Goal: Task Accomplishment & Management: Complete application form

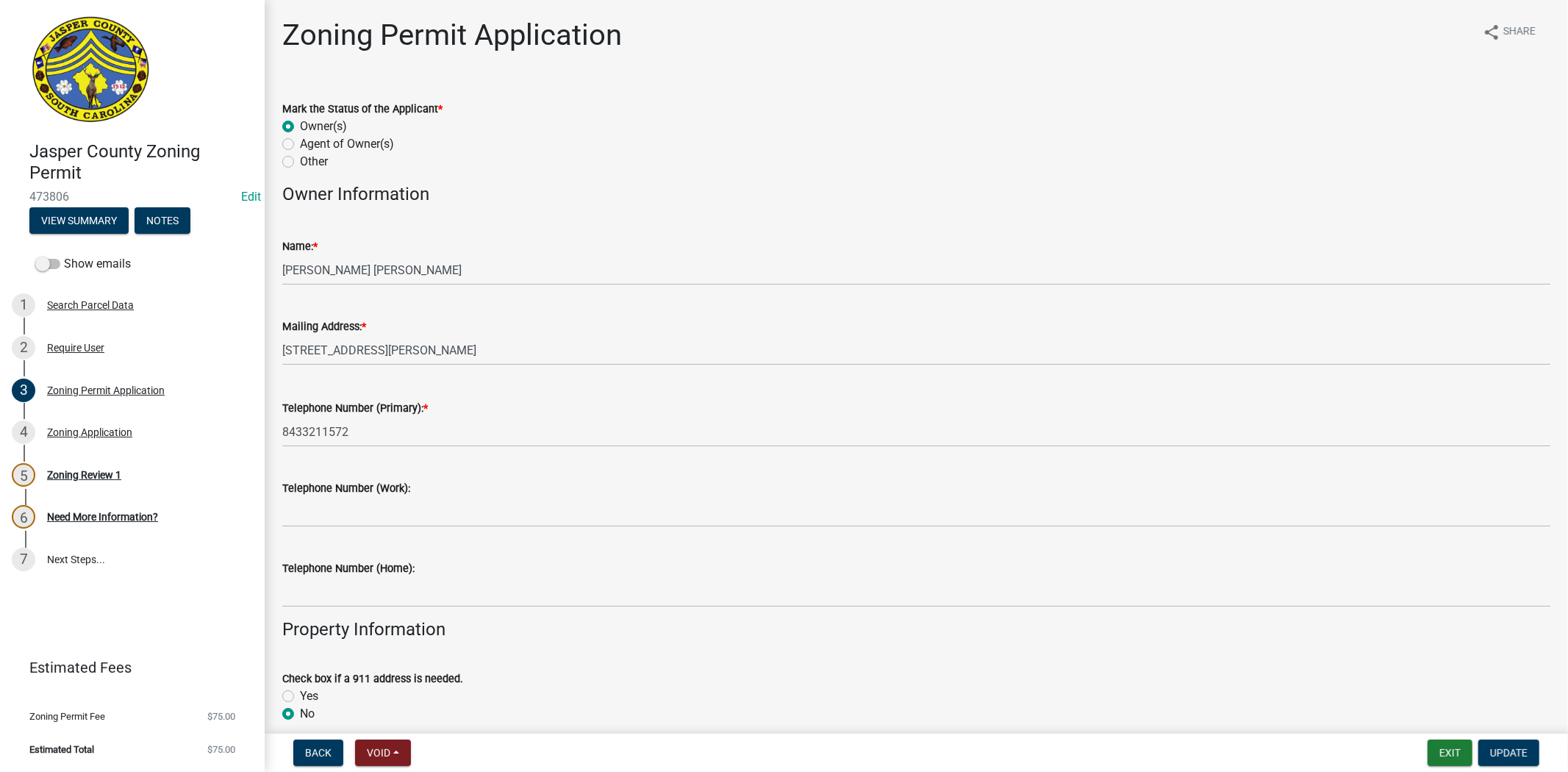
scroll to position [2043, 0]
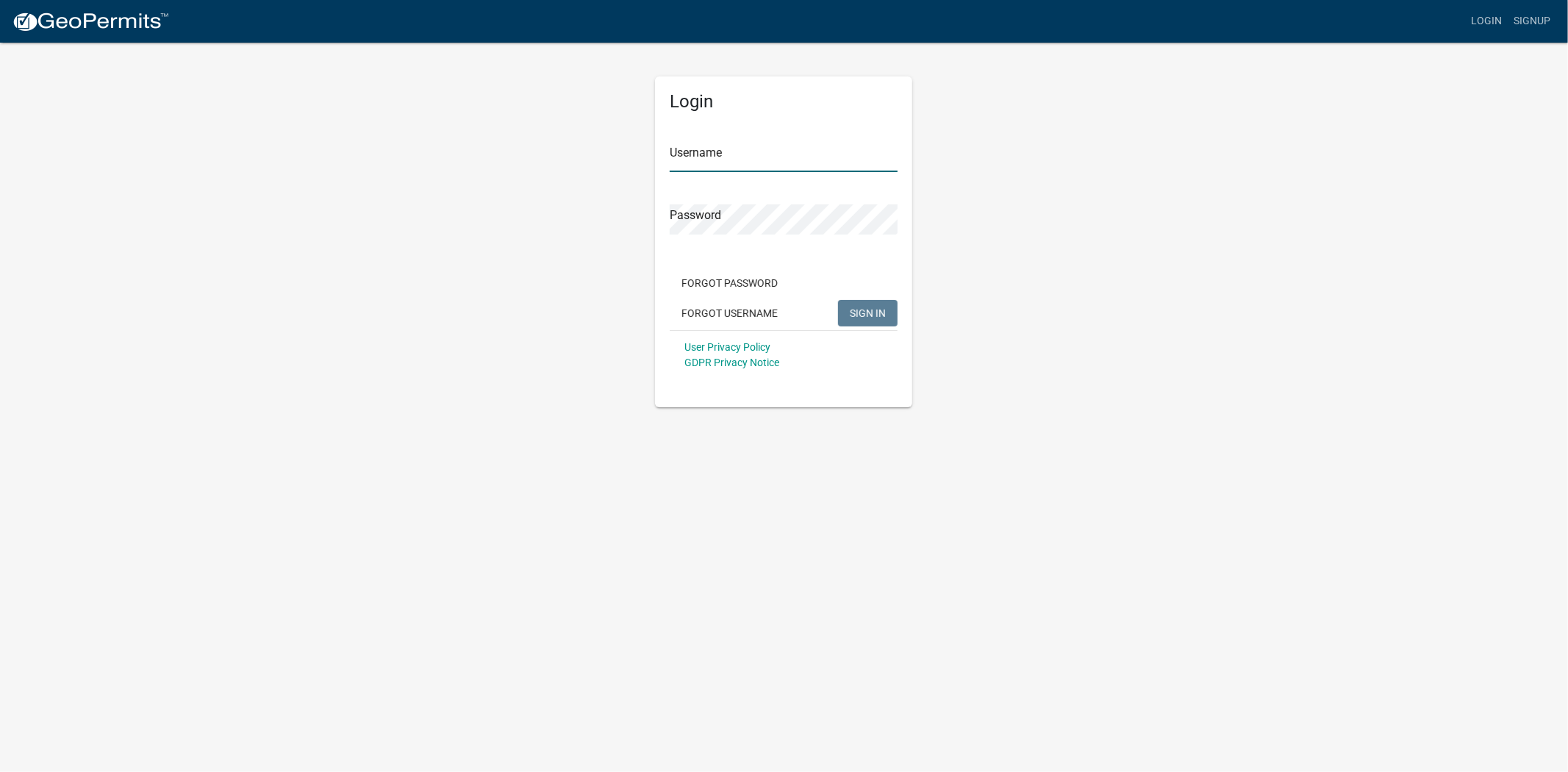
type input "[EMAIL_ADDRESS][DOMAIN_NAME]"
click at [876, 313] on span "SIGN IN" at bounding box center [868, 312] width 36 height 12
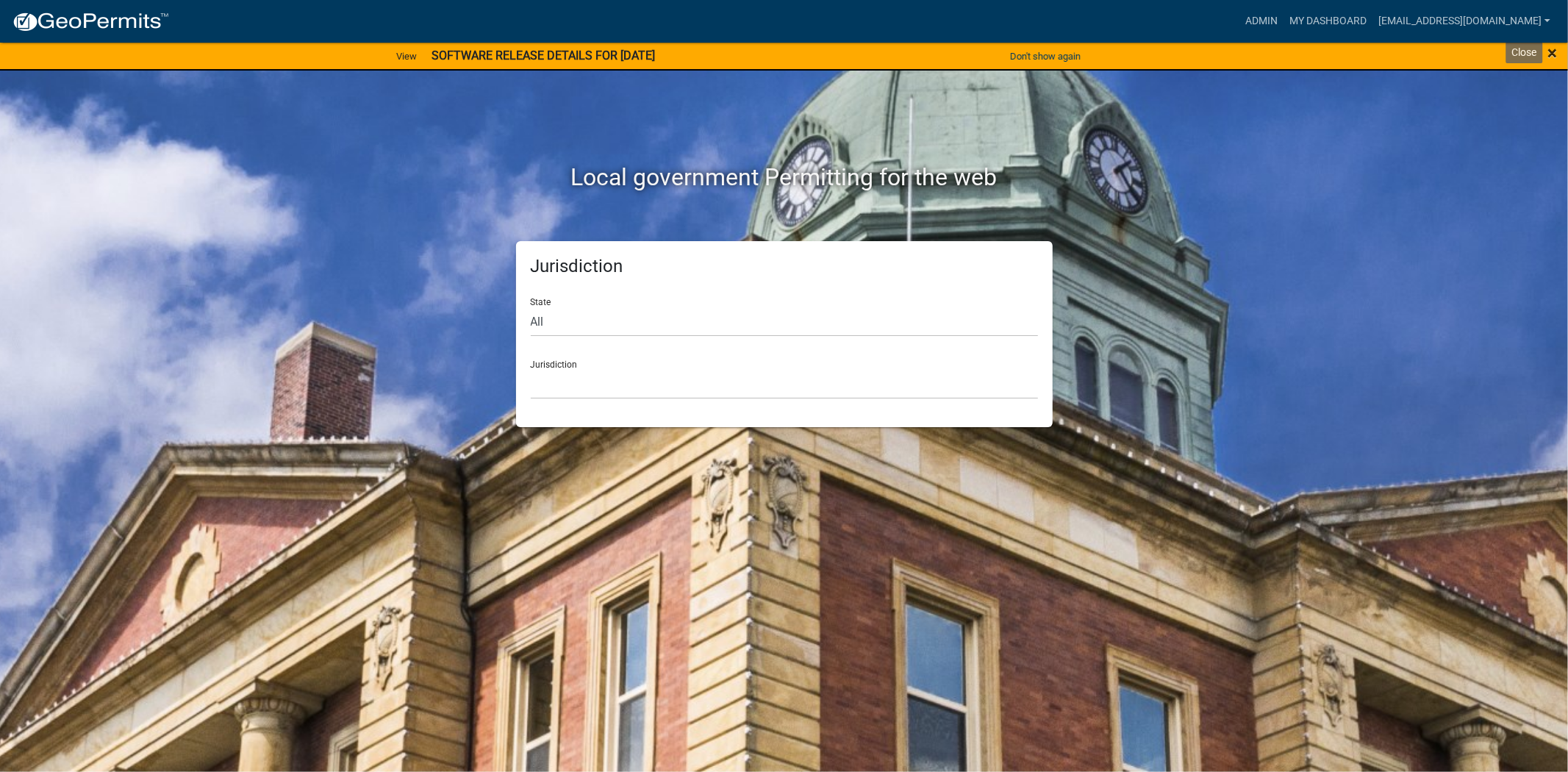
click at [1552, 60] on span "×" at bounding box center [1553, 52] width 10 height 20
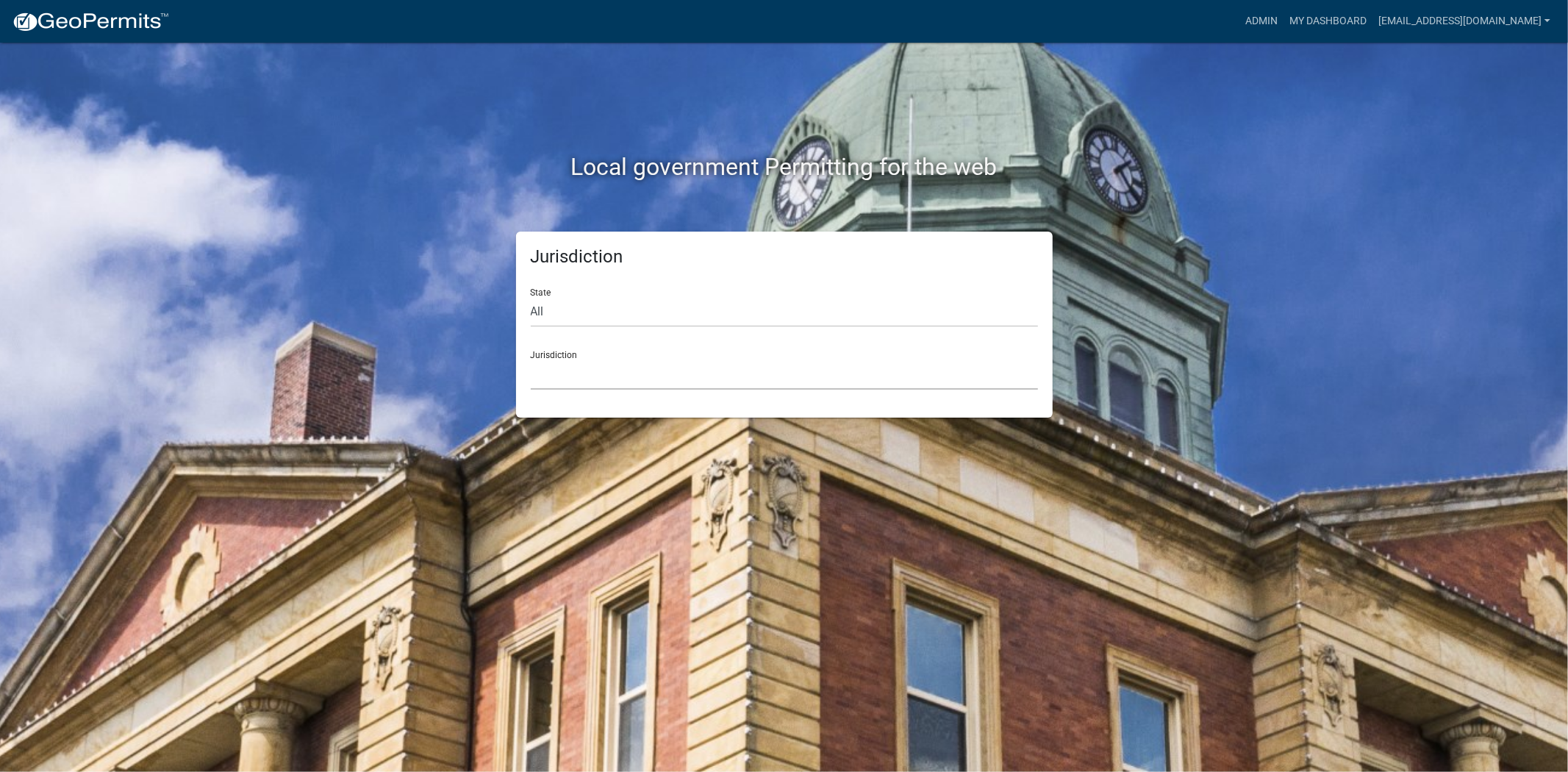
click at [654, 383] on select "Custer County, Colorado Carroll County, Georgia Cook County, Georgia Crawford C…" at bounding box center [784, 374] width 508 height 30
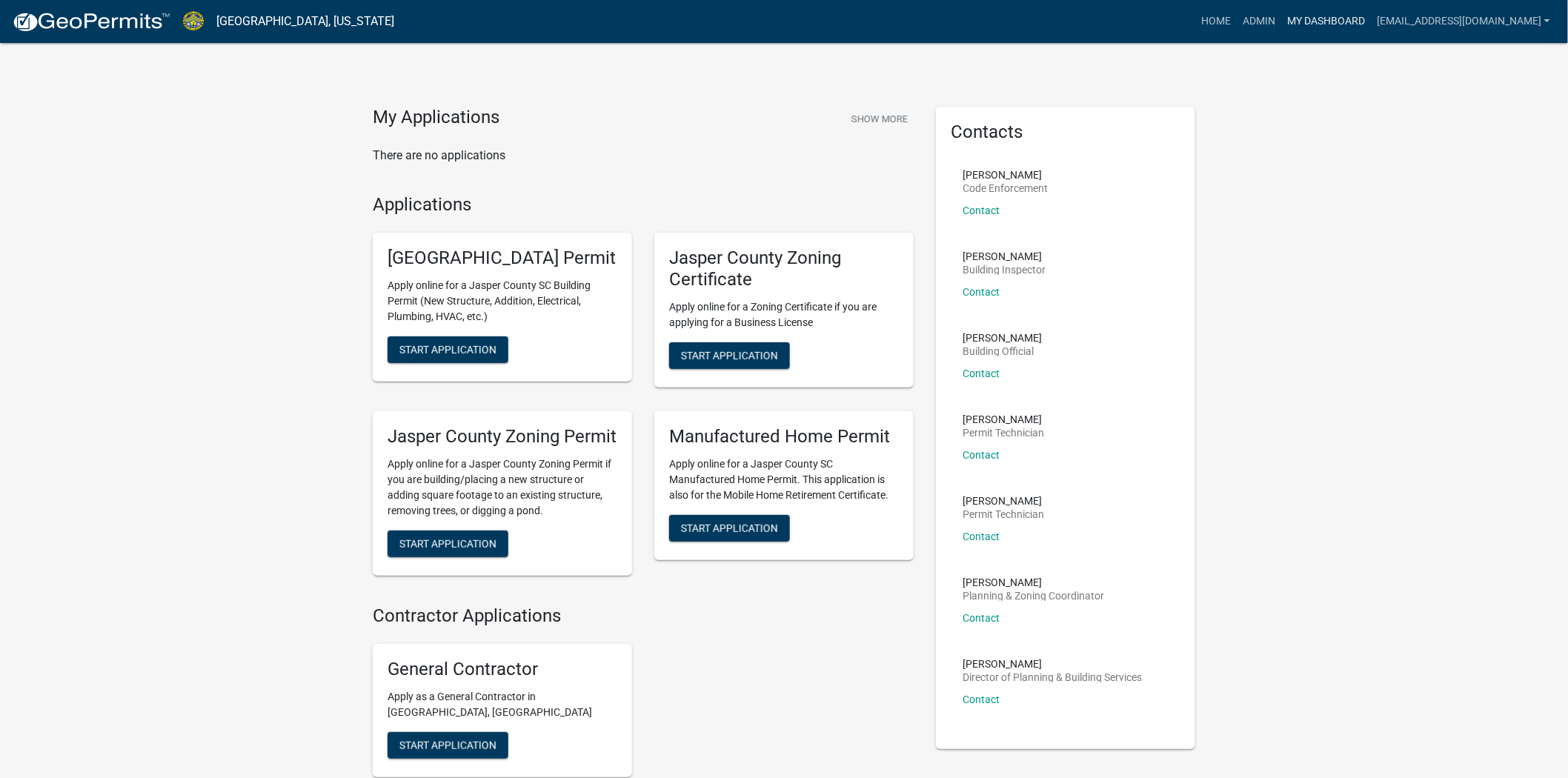
click at [1319, 22] on link "My Dashboard" at bounding box center [1326, 21] width 90 height 28
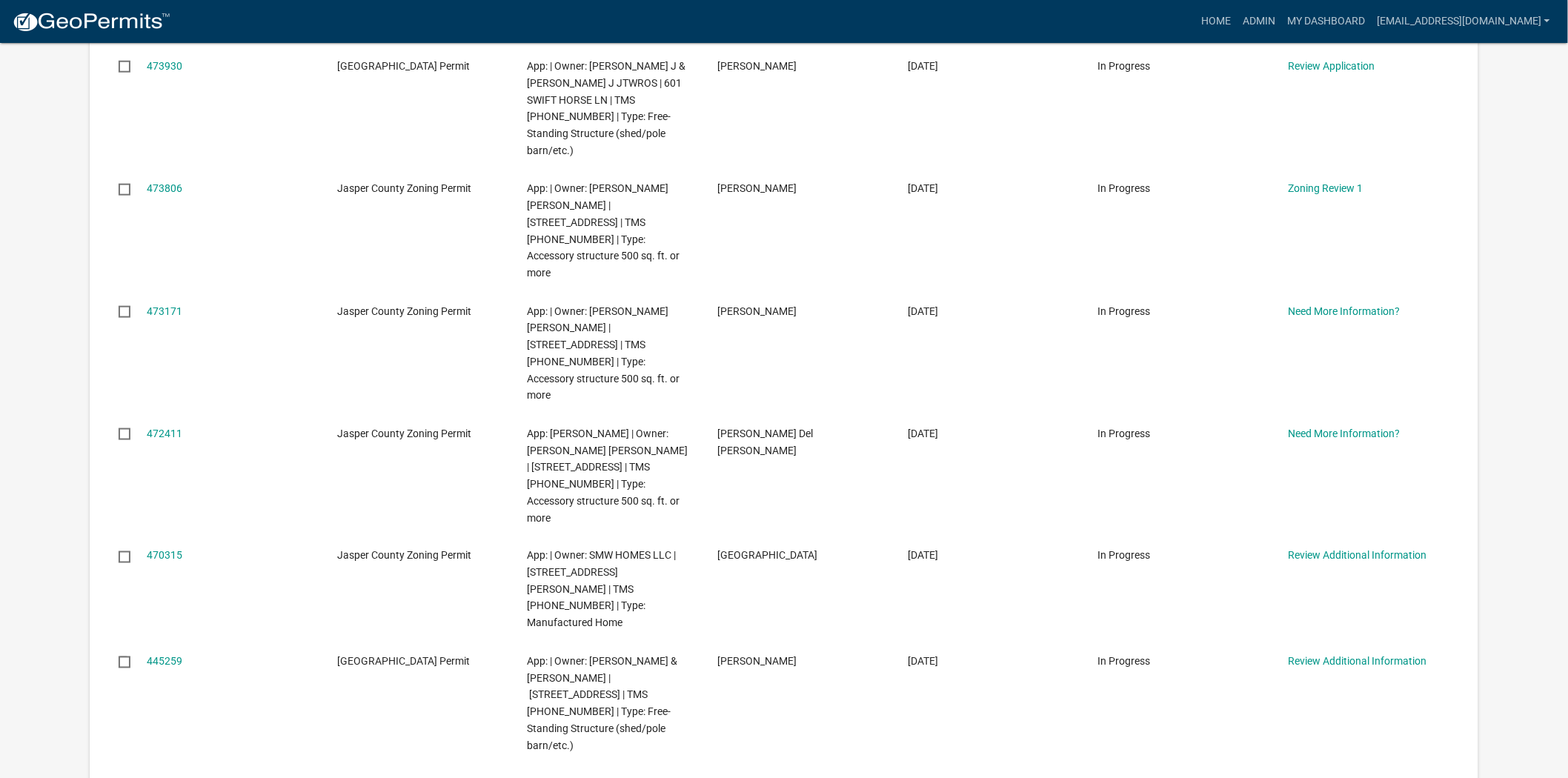
scroll to position [823, 0]
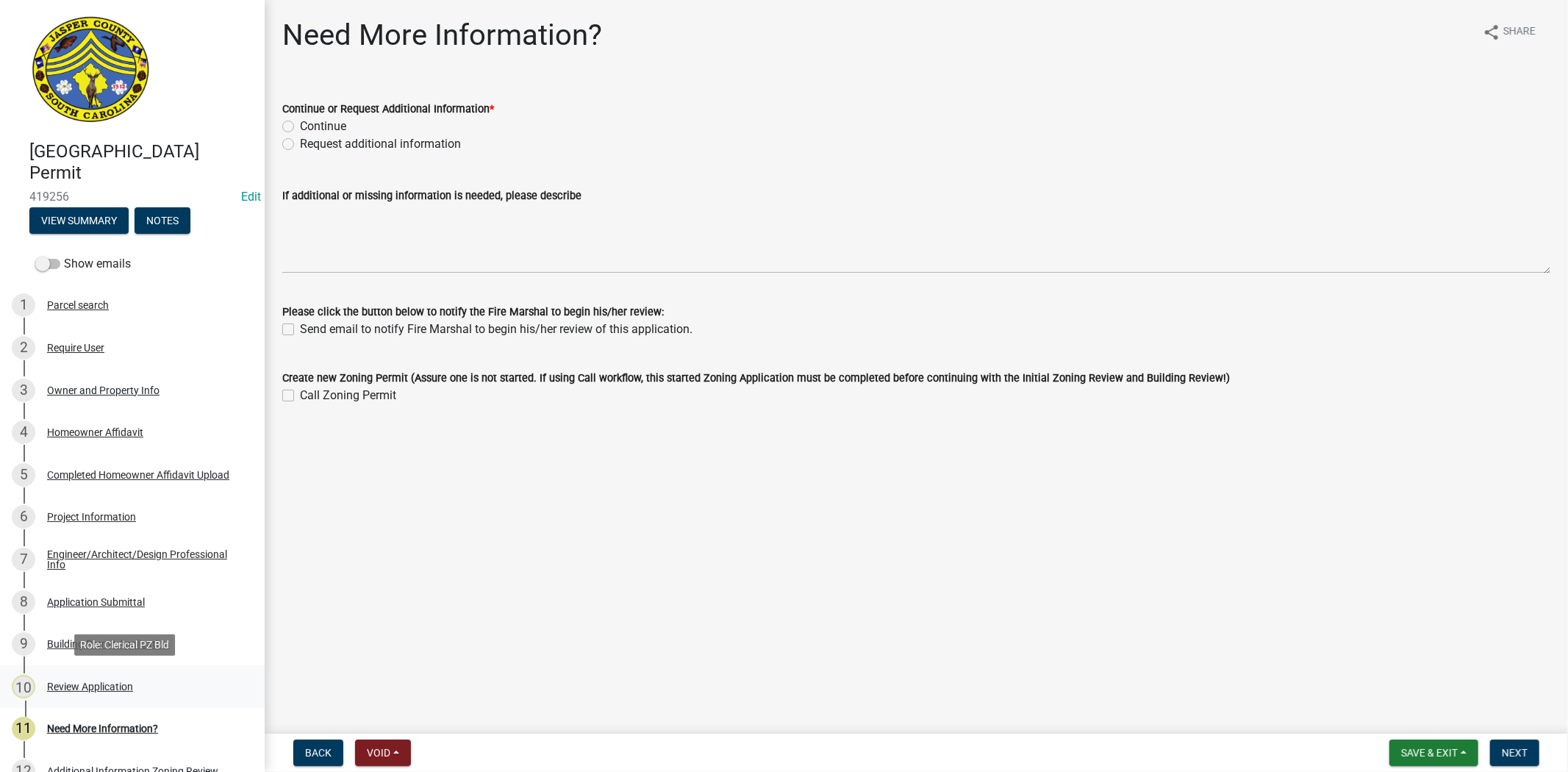
scroll to position [82, 0]
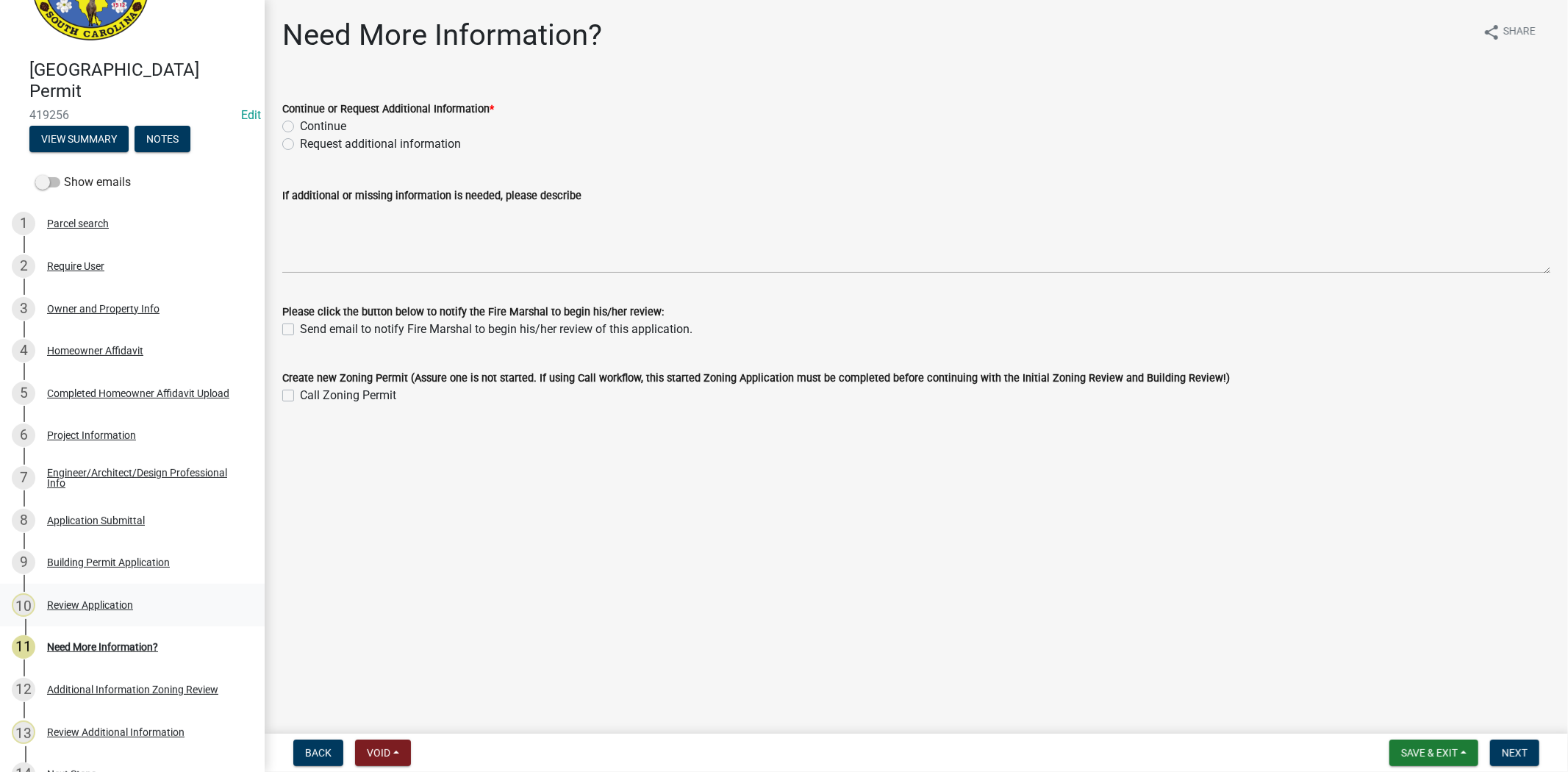
click at [89, 611] on div "10 Review Application" at bounding box center [126, 605] width 229 height 24
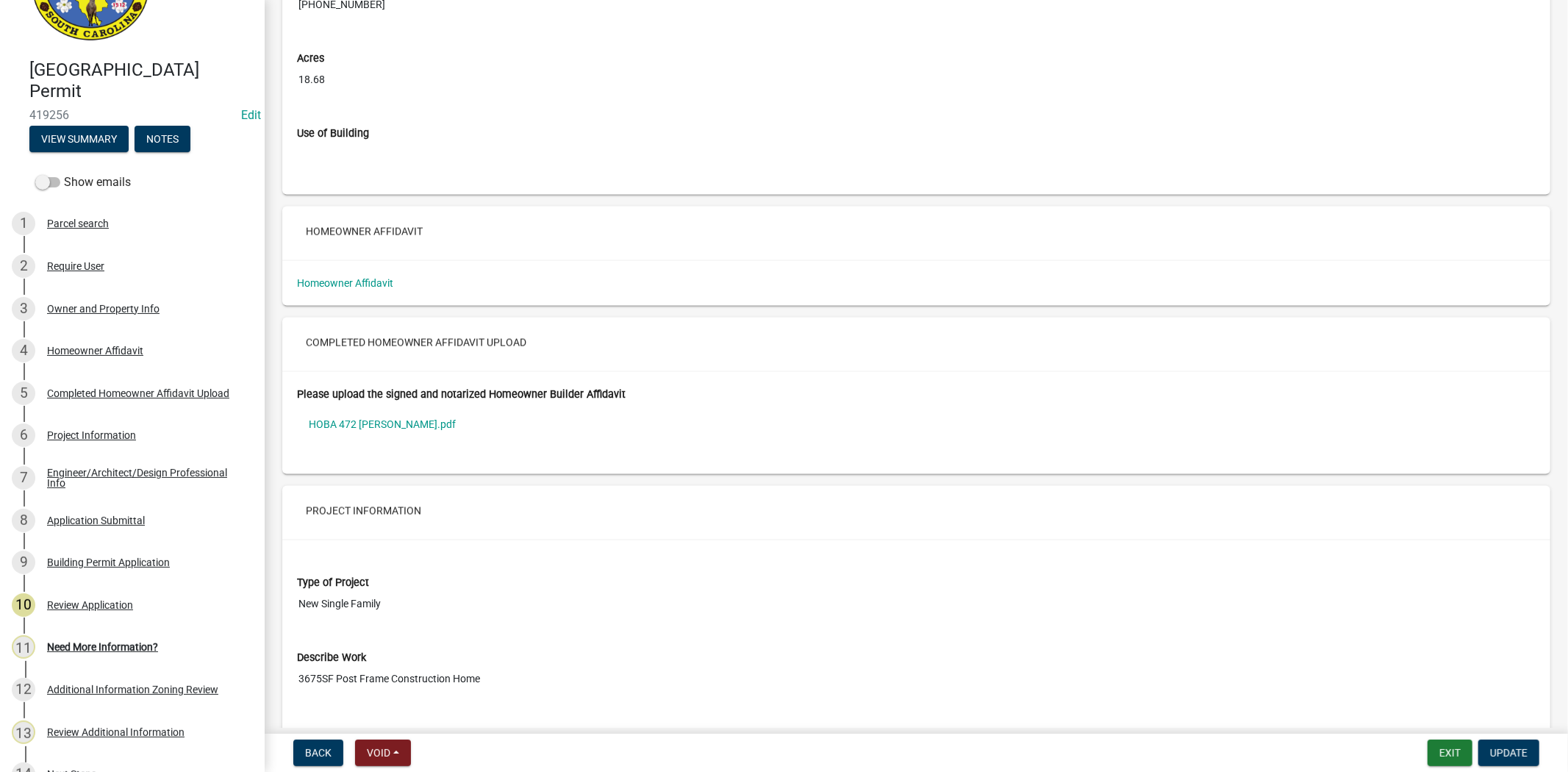
scroll to position [1962, 0]
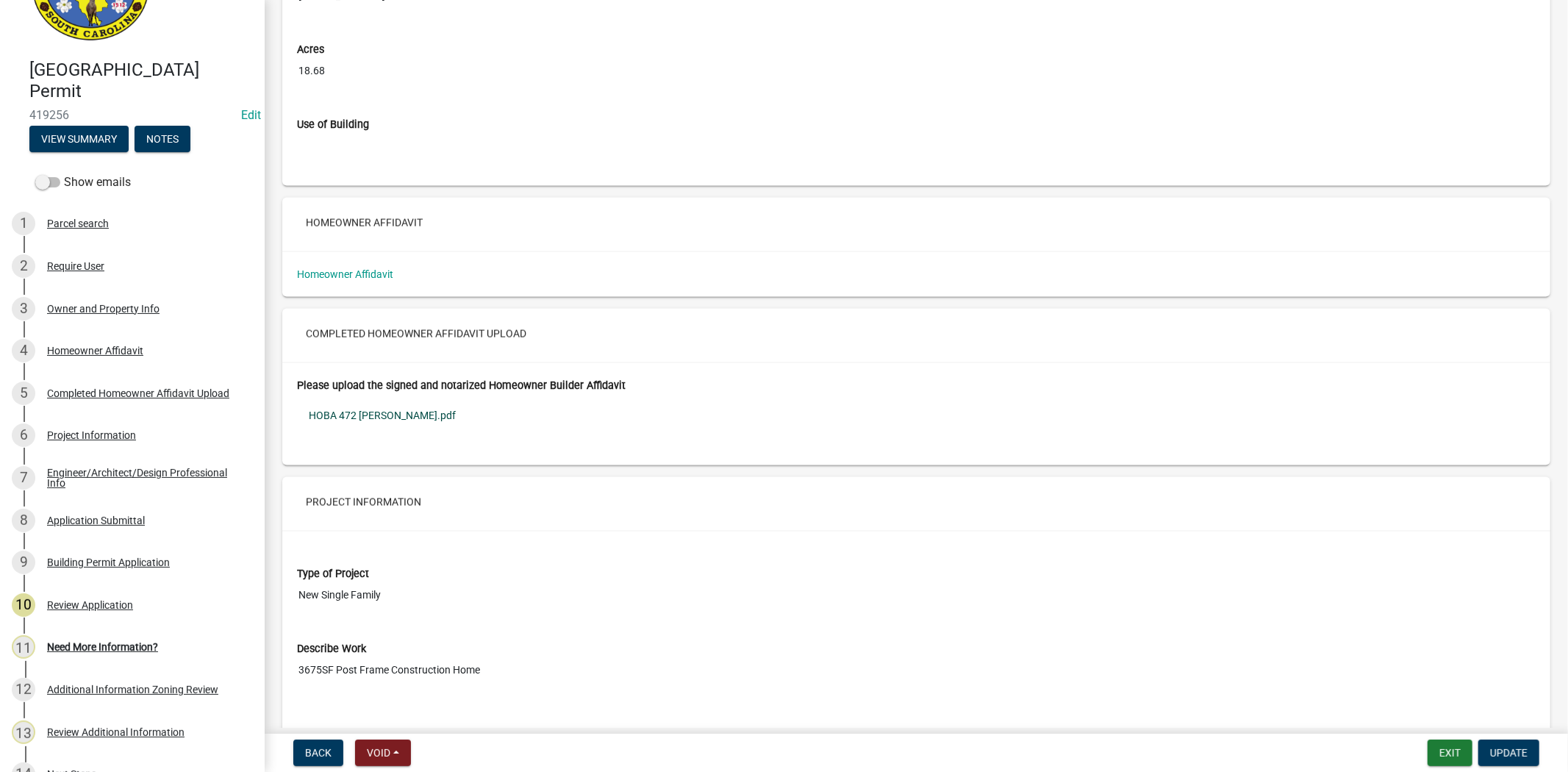
click at [373, 420] on link "HOBA 472 [PERSON_NAME].pdf" at bounding box center [916, 416] width 1239 height 34
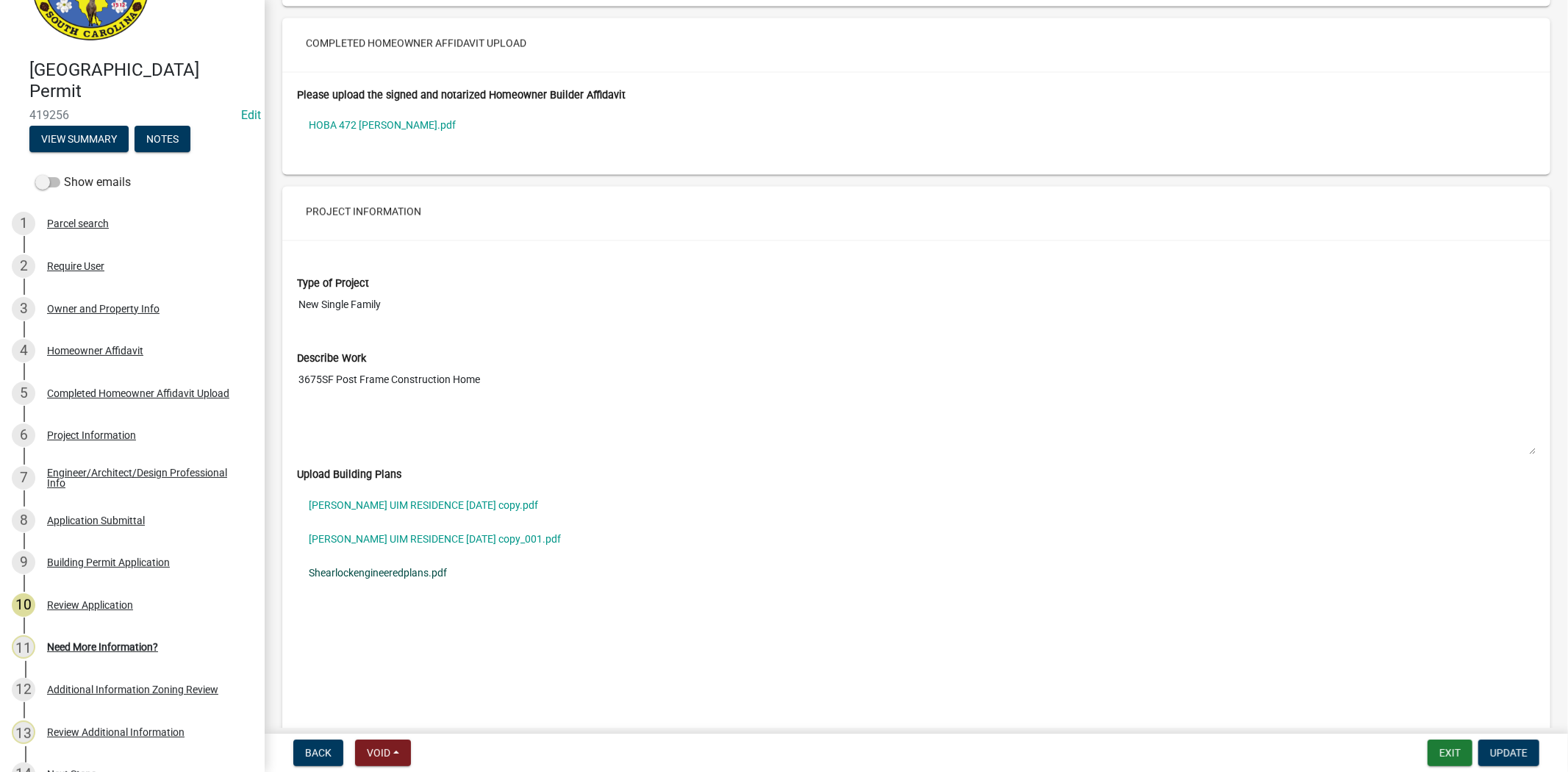
scroll to position [2371, 0]
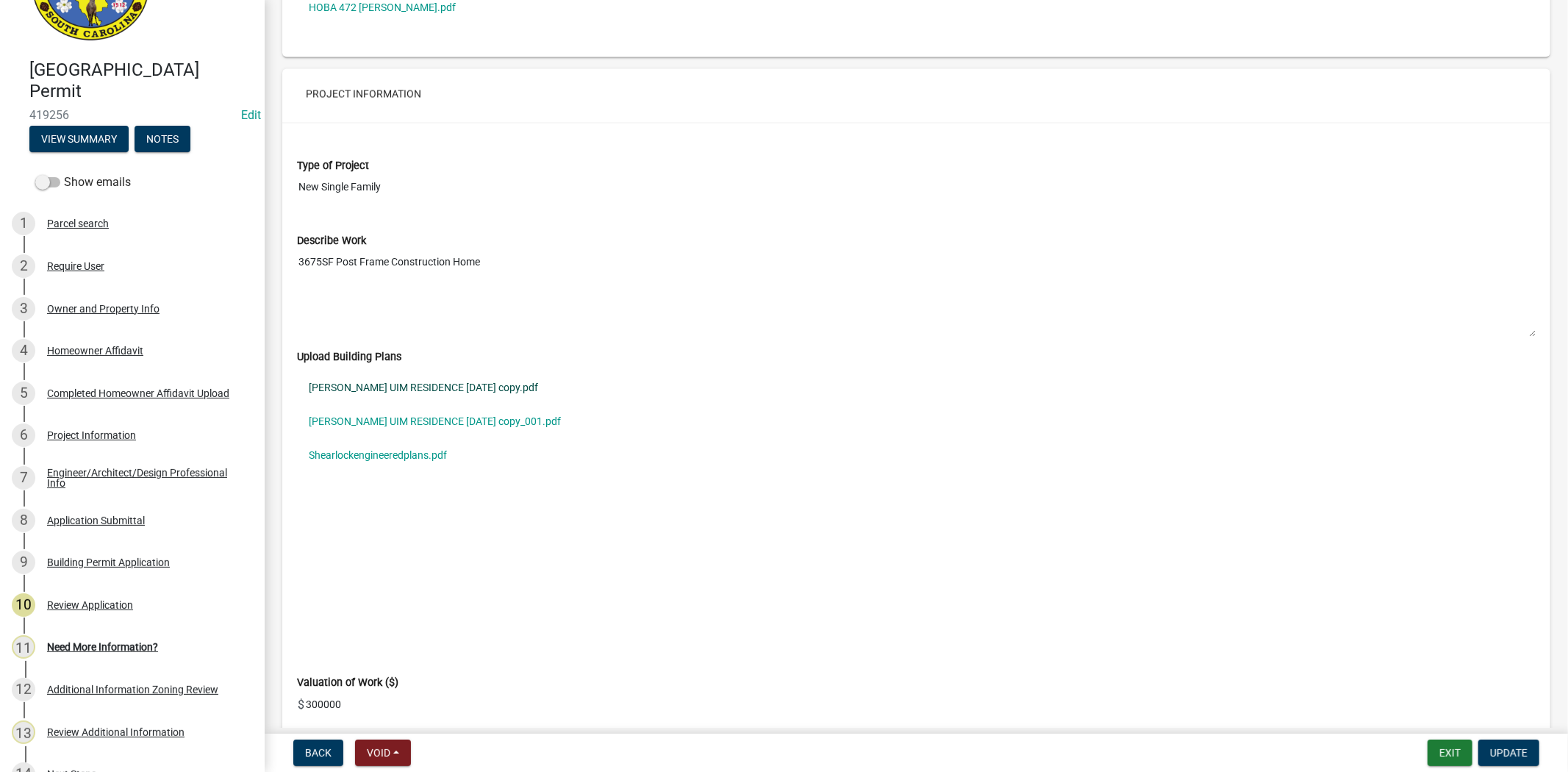
click at [486, 392] on link "[PERSON_NAME] UIM RESIDENCE [DATE] copy.pdf" at bounding box center [916, 387] width 1239 height 34
click at [476, 414] on link "[PERSON_NAME] UIM RESIDENCE [DATE] copy_001.pdf" at bounding box center [916, 421] width 1239 height 34
click at [425, 454] on link "Shearlockengineeredplans.pdf" at bounding box center [916, 455] width 1239 height 34
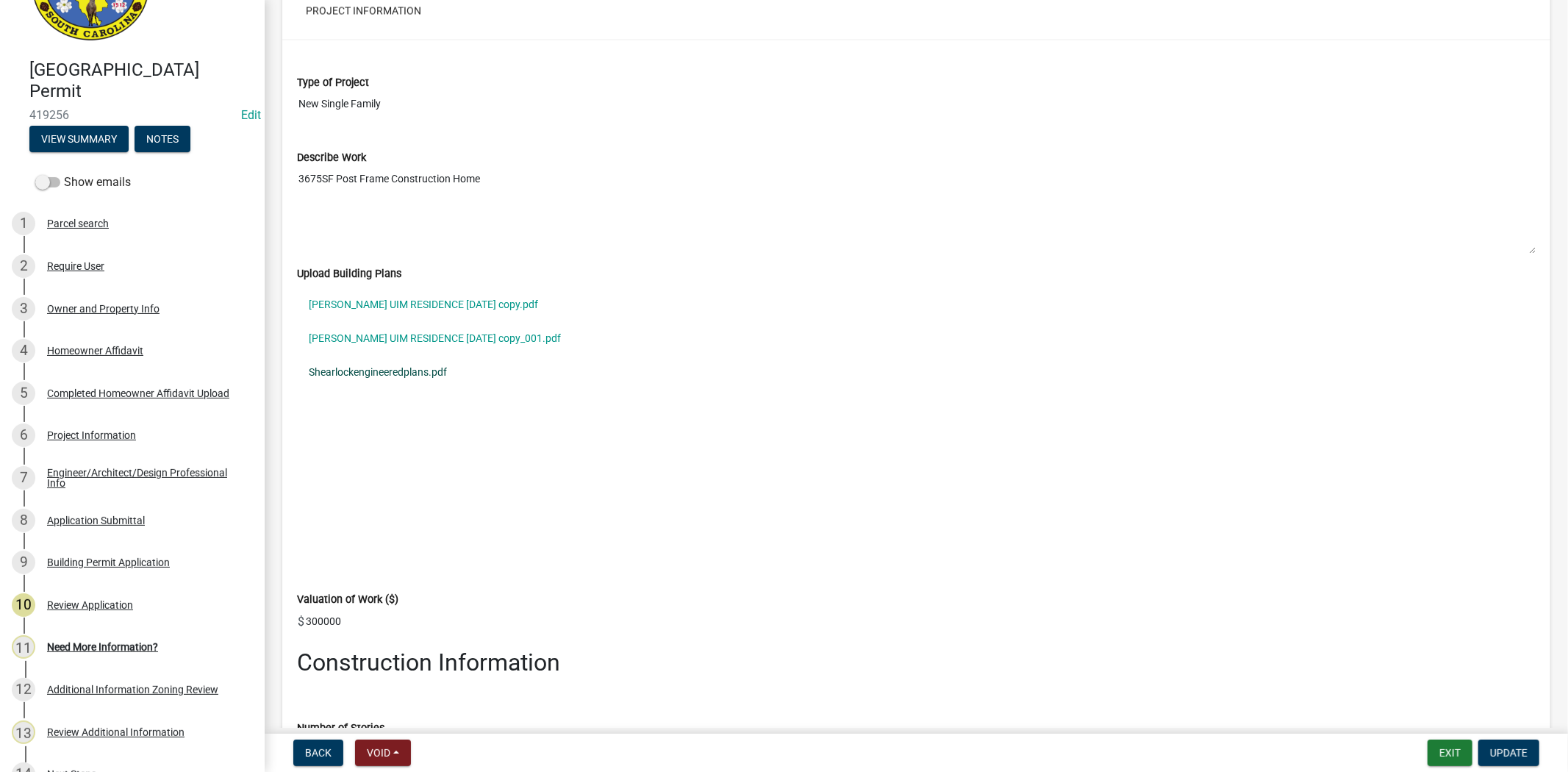
scroll to position [2534, 0]
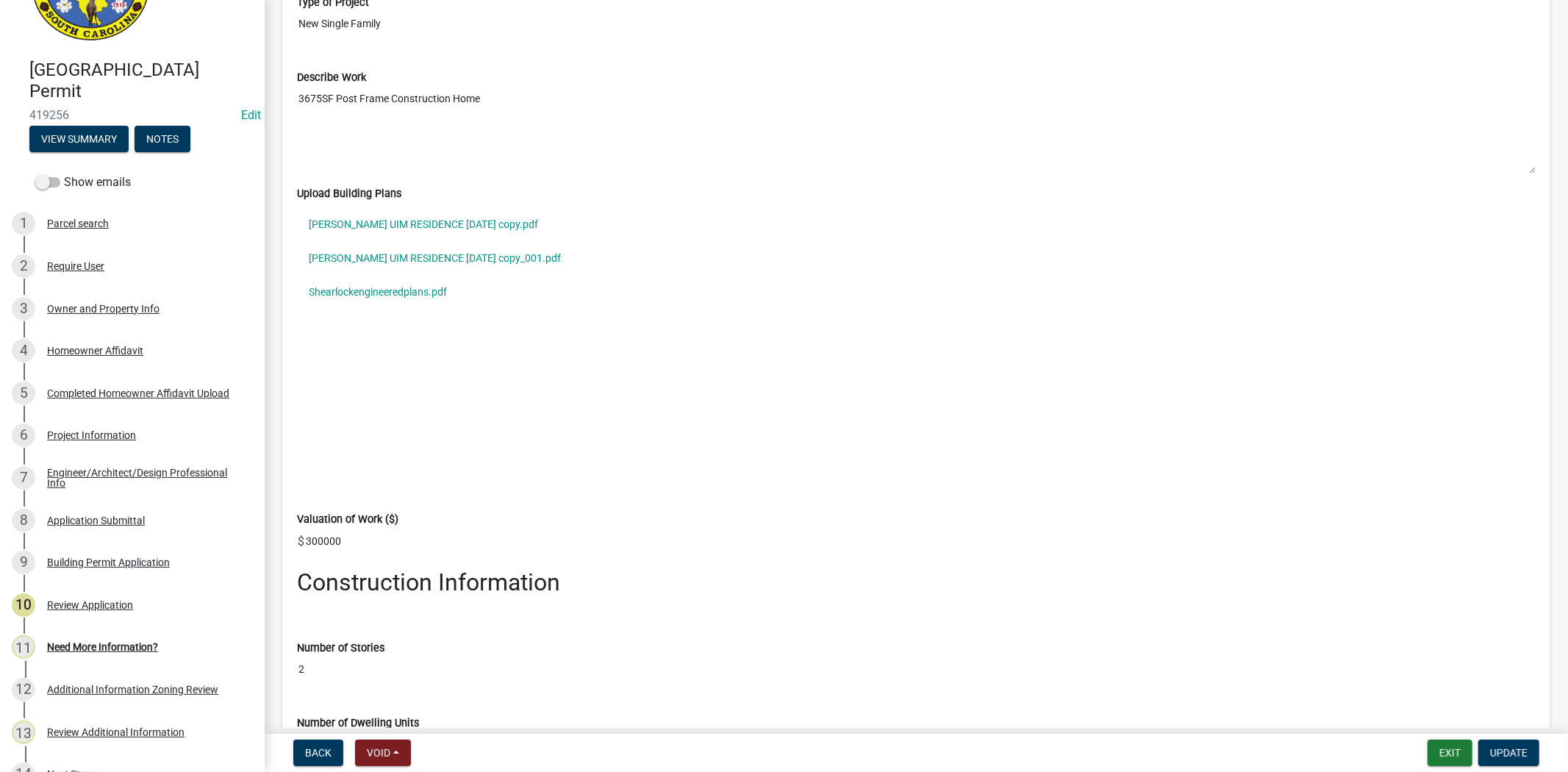
click at [321, 542] on input "300000" at bounding box center [919, 542] width 1231 height 30
click at [426, 261] on link "[PERSON_NAME] UIM RESIDENCE [DATE] copy_001.pdf" at bounding box center [916, 257] width 1239 height 34
